Goal: Transaction & Acquisition: Obtain resource

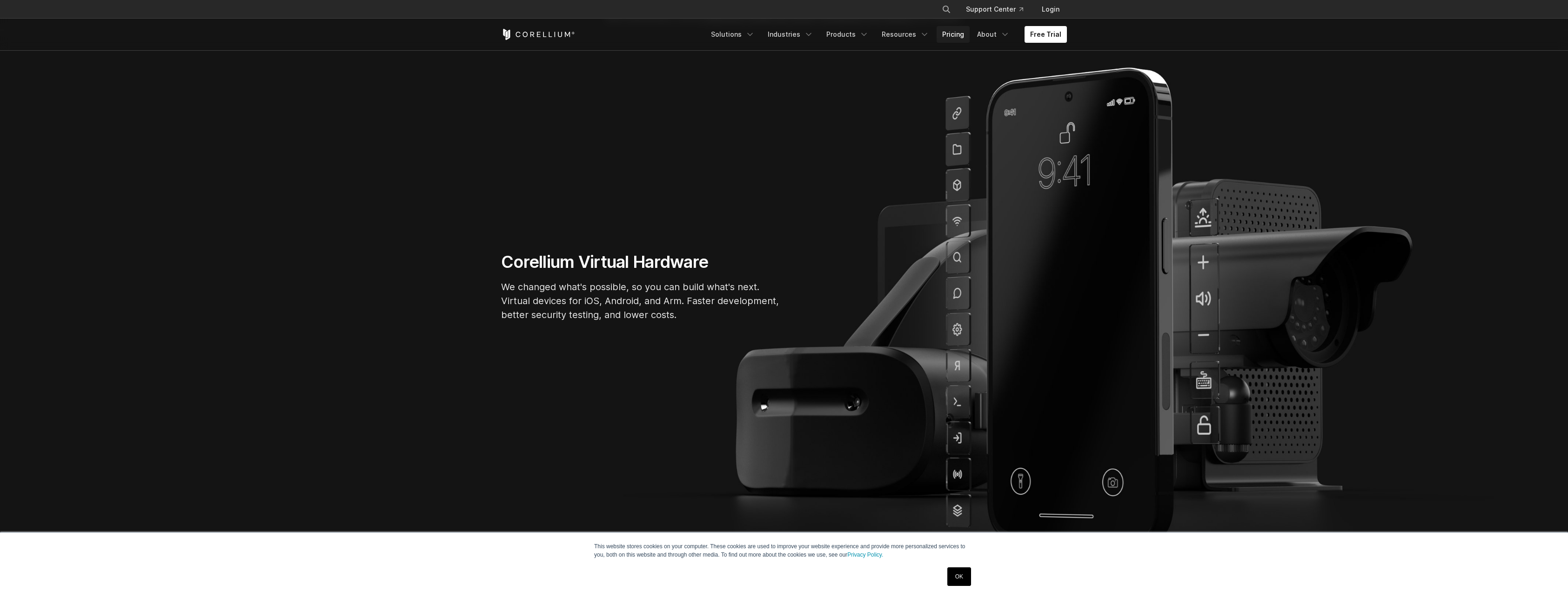
click at [958, 30] on link "Pricing" at bounding box center [953, 35] width 33 height 17
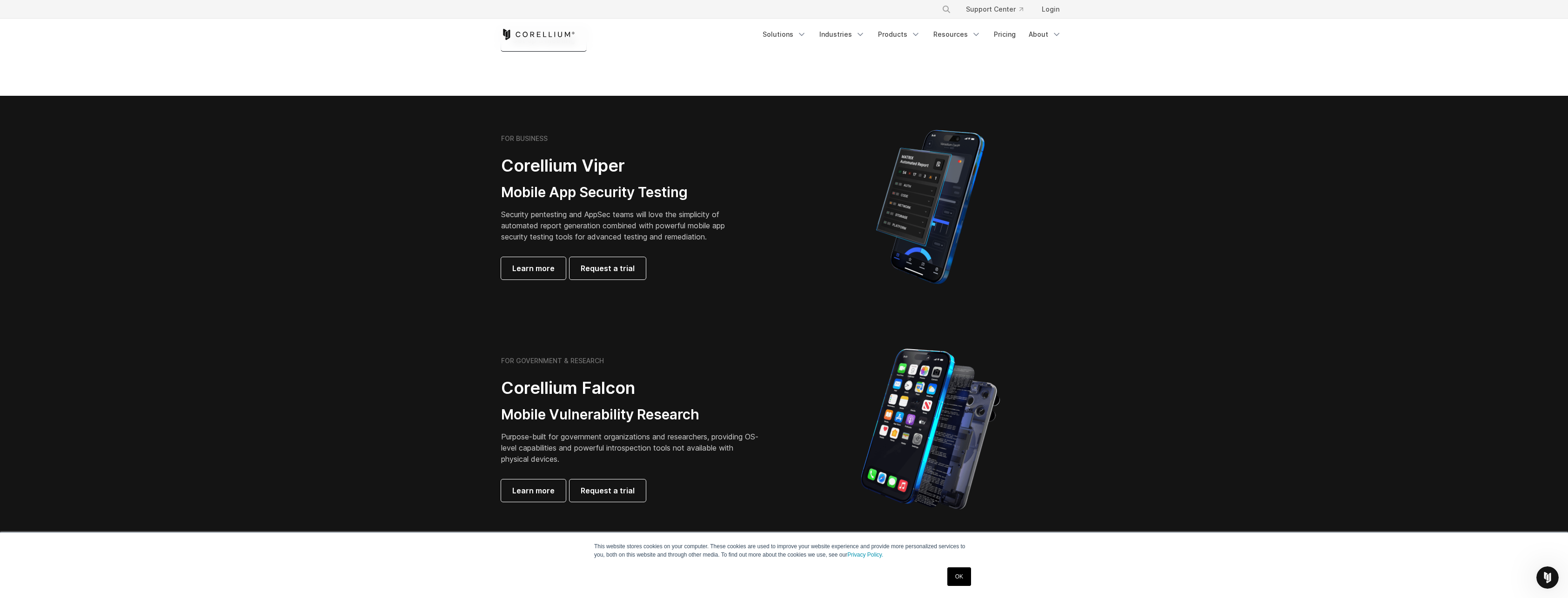
scroll to position [139, 0]
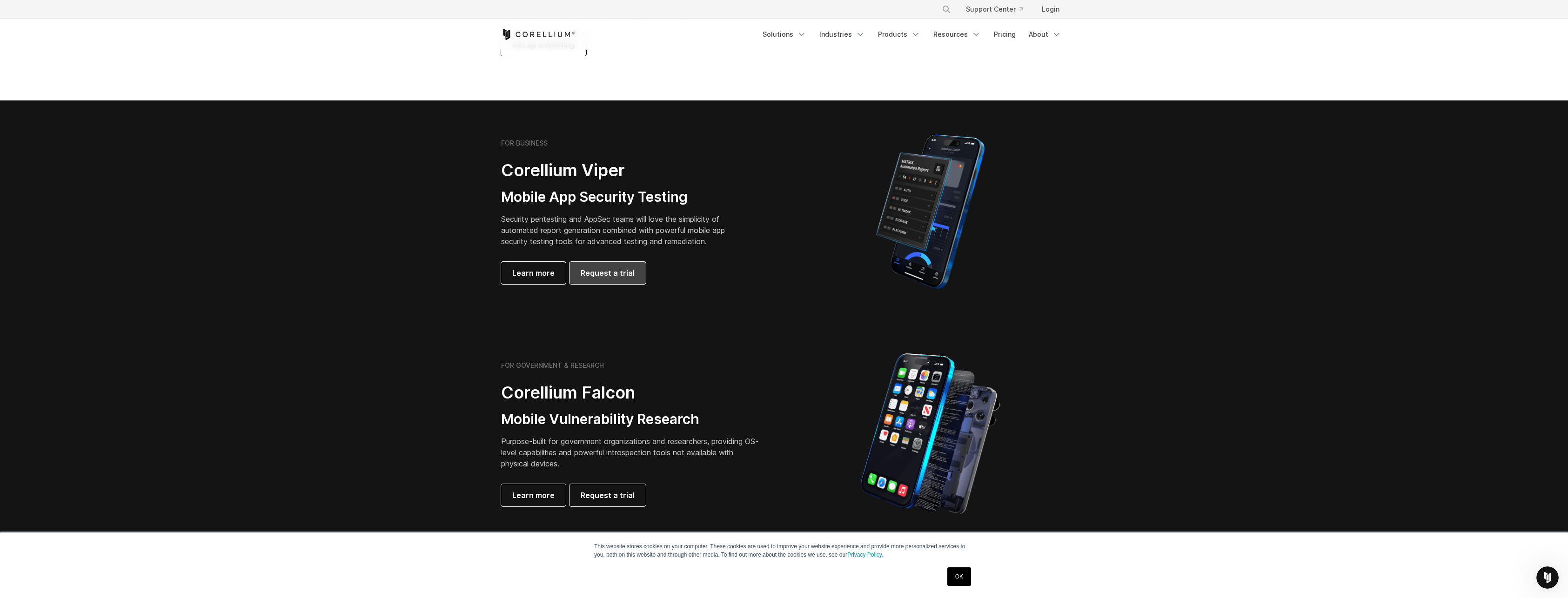
click at [618, 271] on span "Request a trial" at bounding box center [607, 273] width 54 height 11
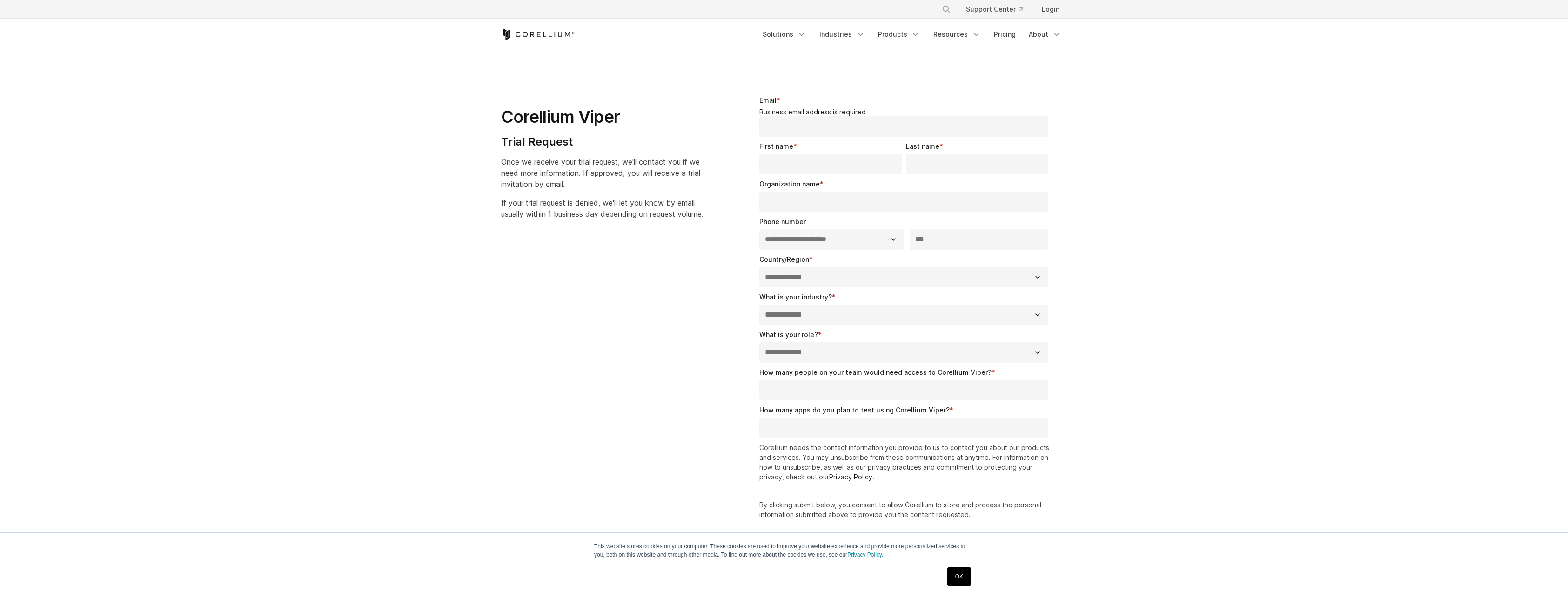
select select "**"
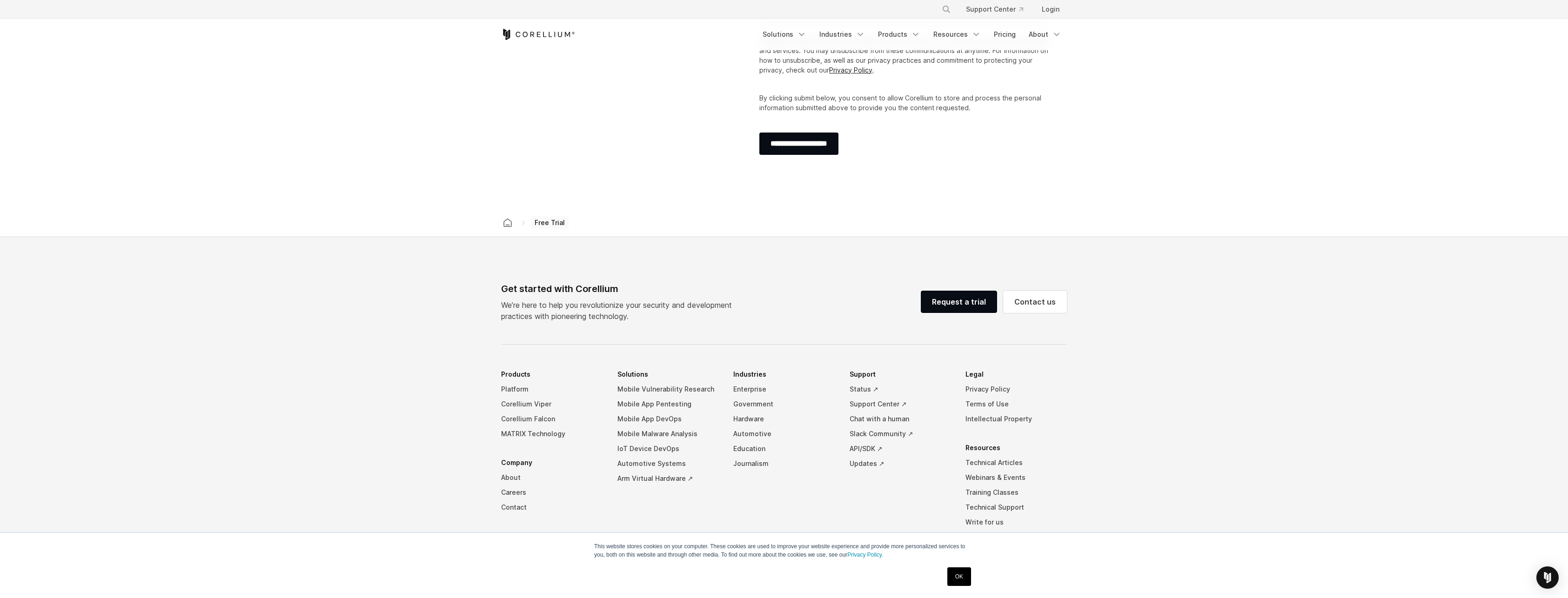
scroll to position [453, 0]
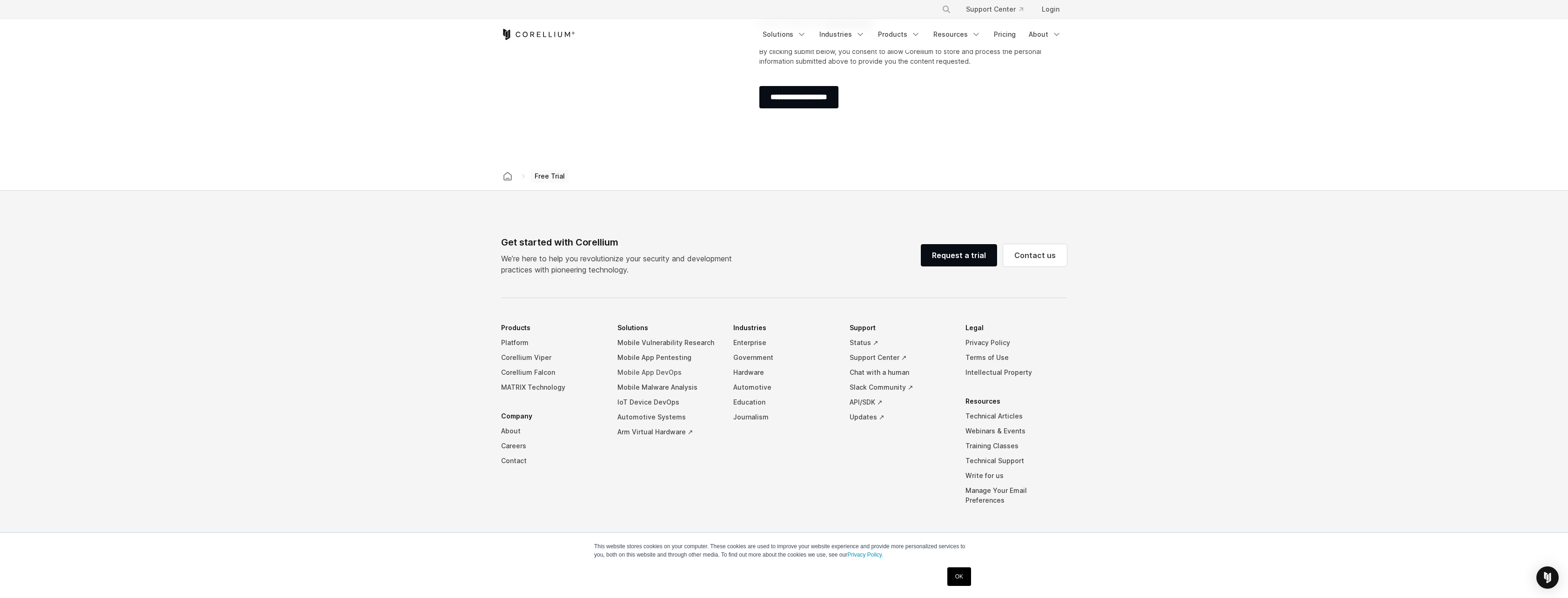
click at [653, 373] on link "Mobile App DevOps" at bounding box center [668, 372] width 102 height 15
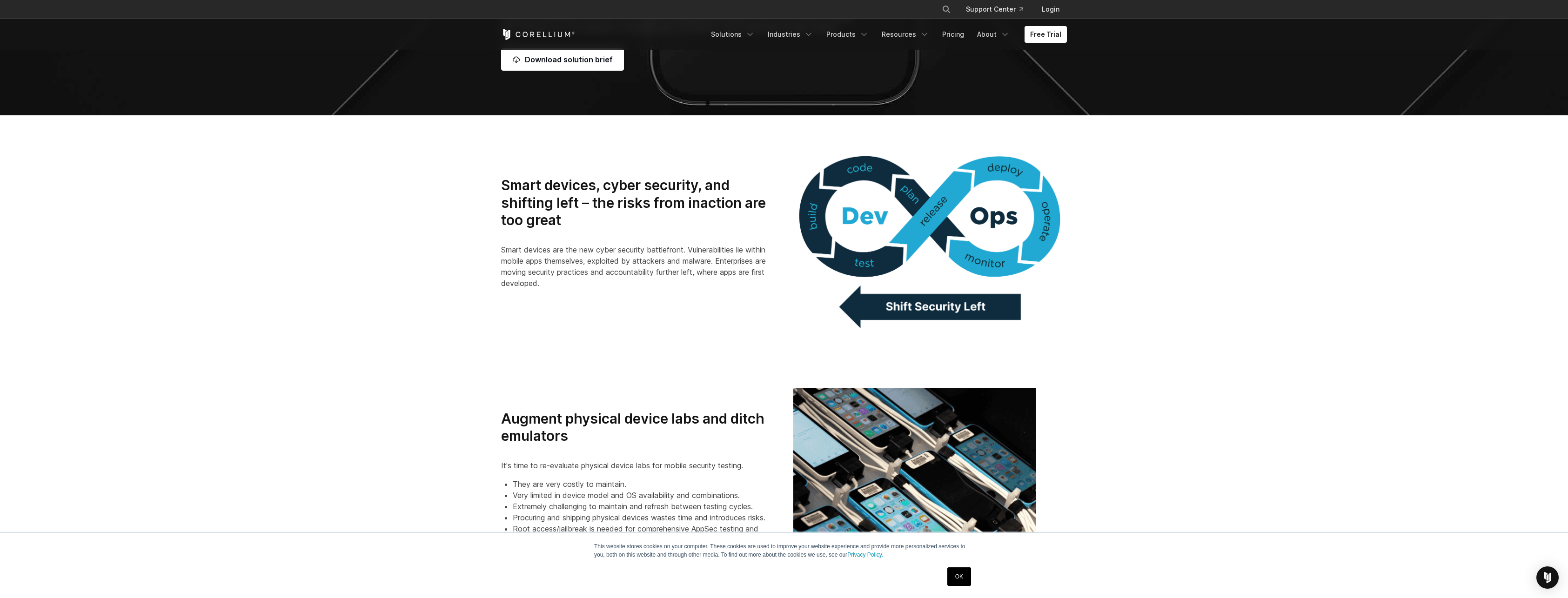
scroll to position [558, 0]
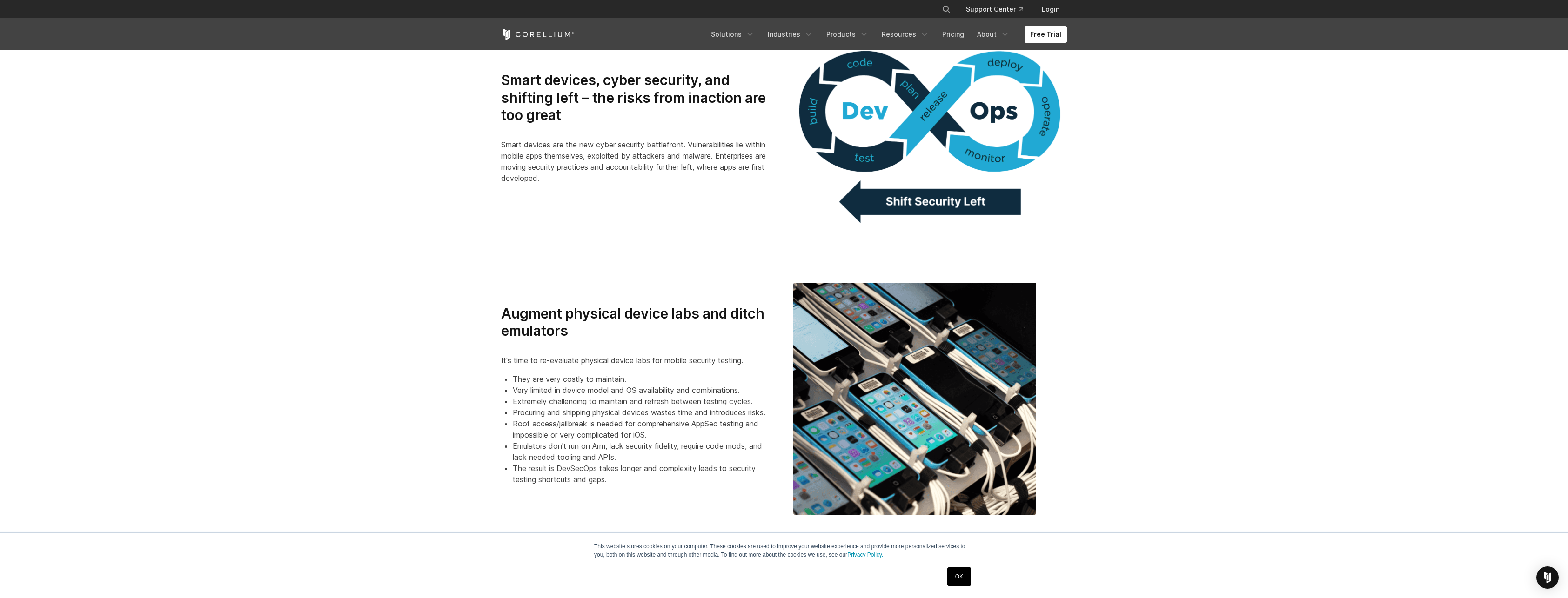
click at [1046, 31] on link "Free Trial" at bounding box center [1046, 35] width 43 height 17
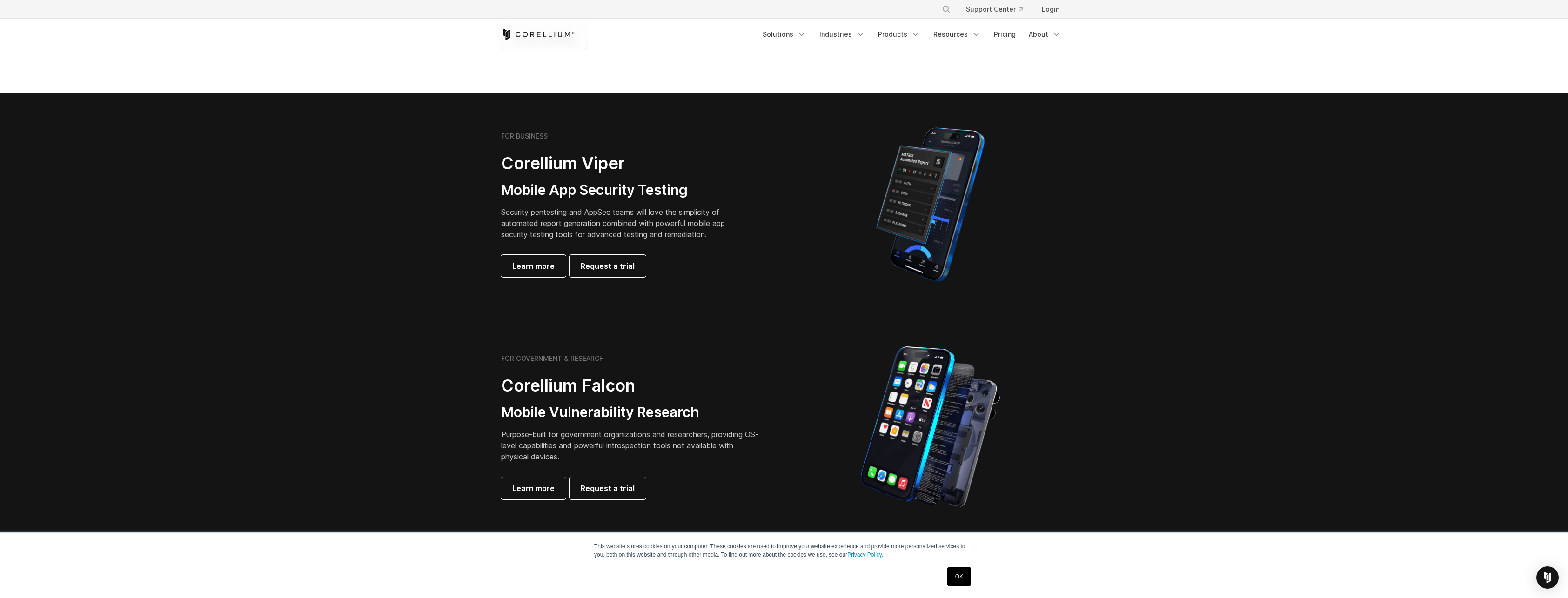
scroll to position [139, 0]
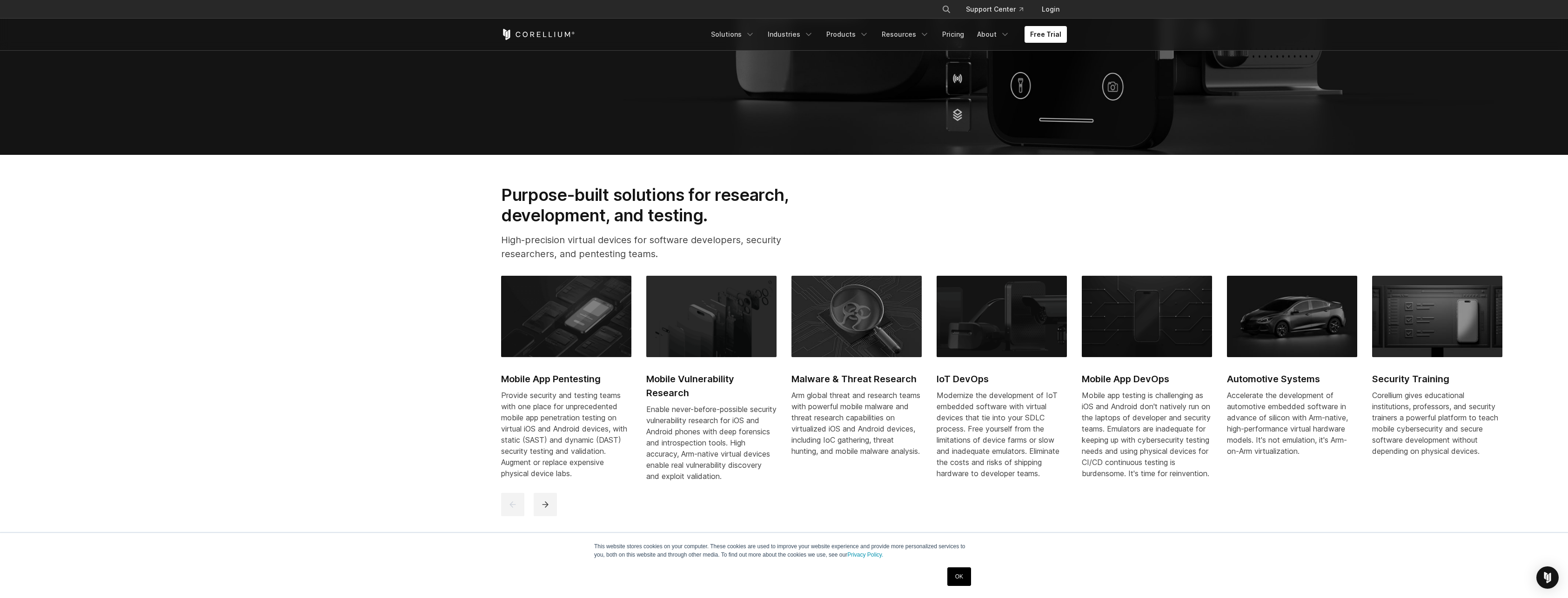
scroll to position [558, 0]
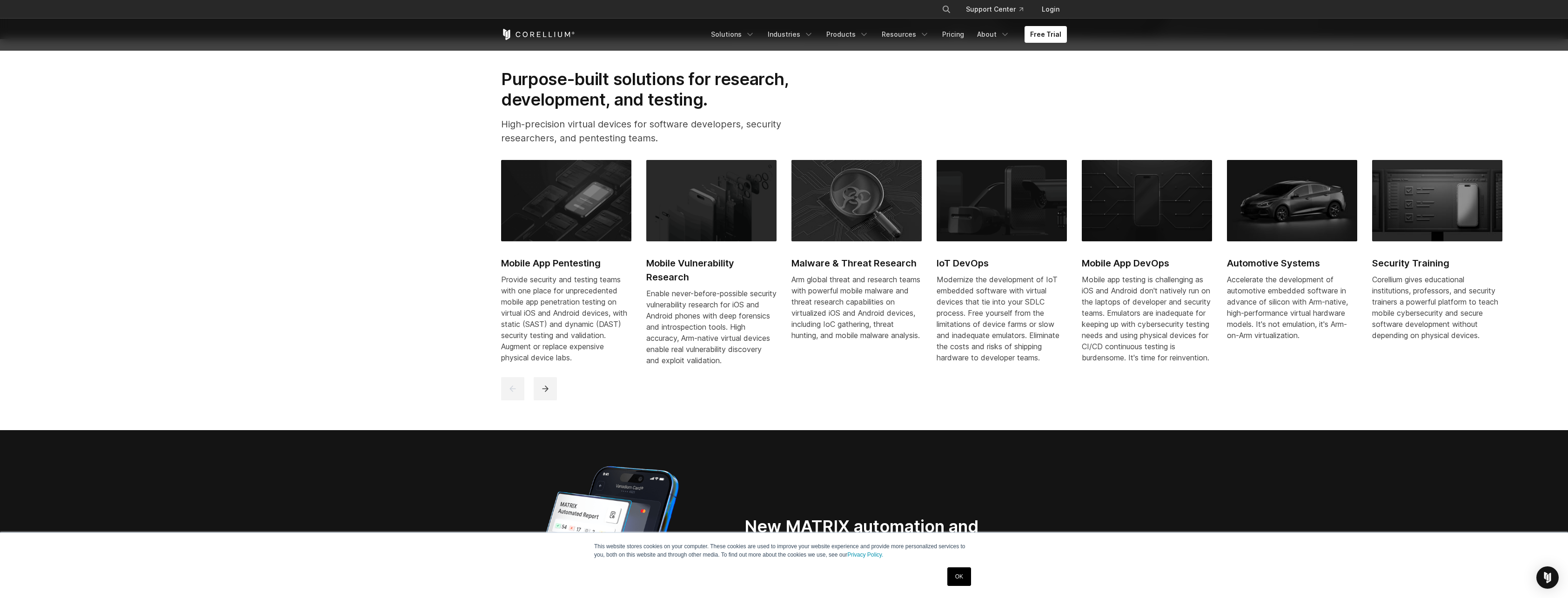
click at [1144, 263] on h2 "Mobile App DevOps" at bounding box center [1147, 263] width 130 height 14
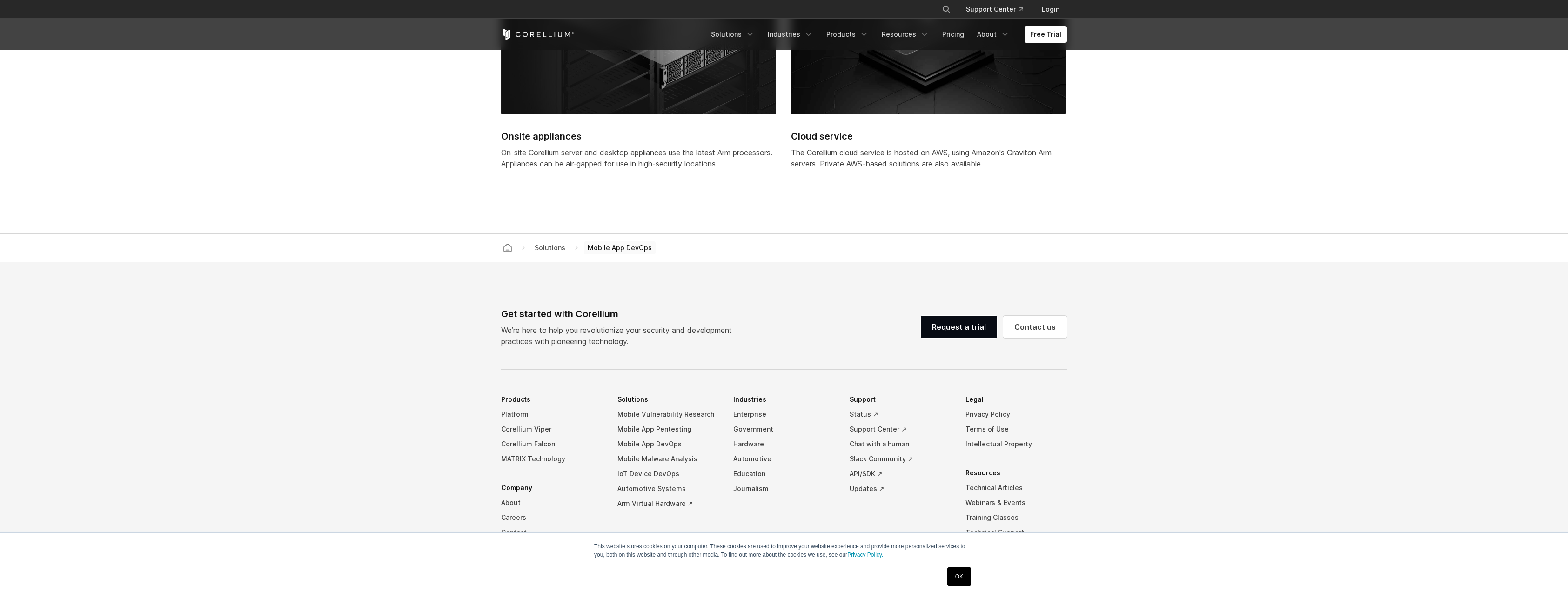
scroll to position [3069, 0]
